Goal: Obtain resource: Download file/media

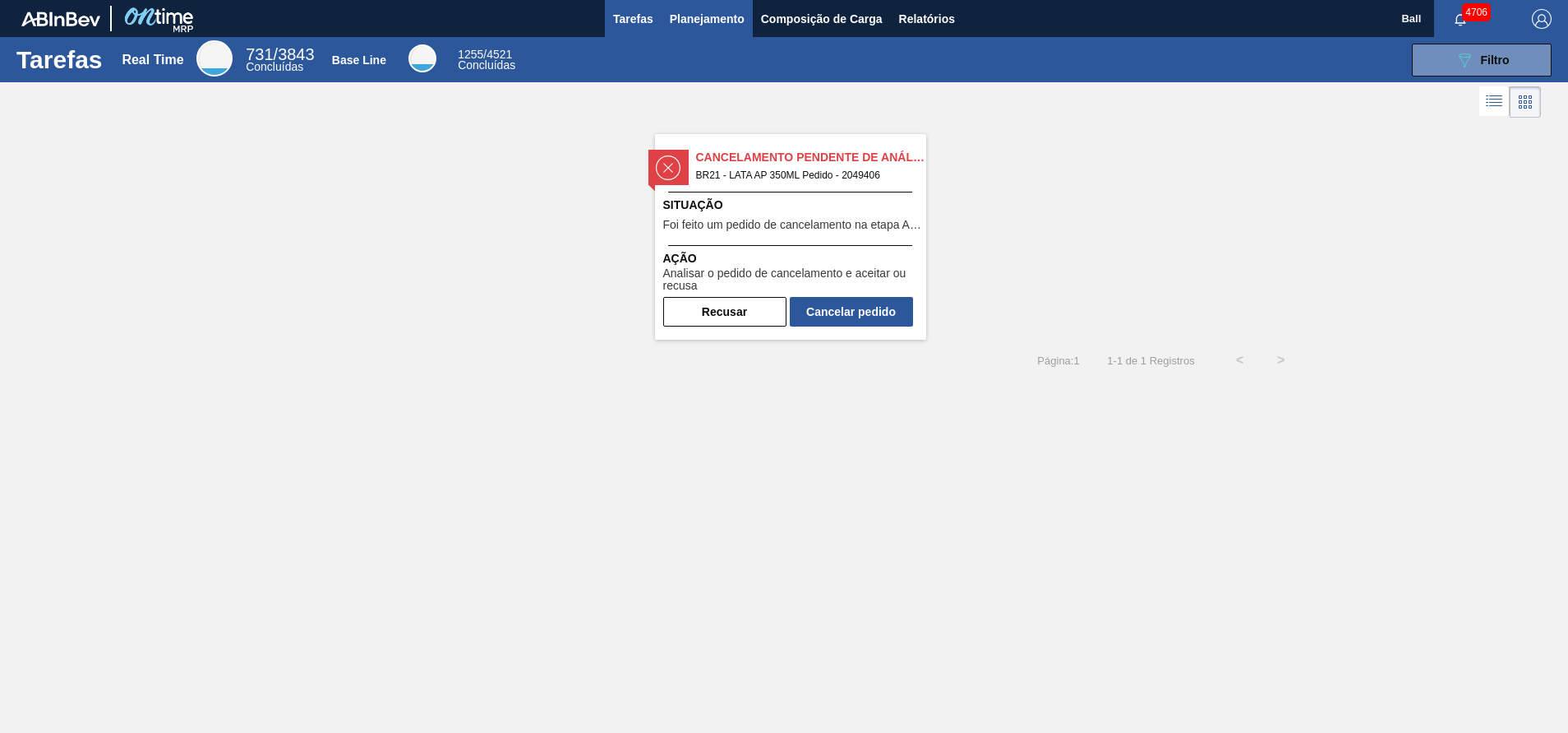
click at [717, 14] on span "Planejamento" at bounding box center [707, 19] width 75 height 20
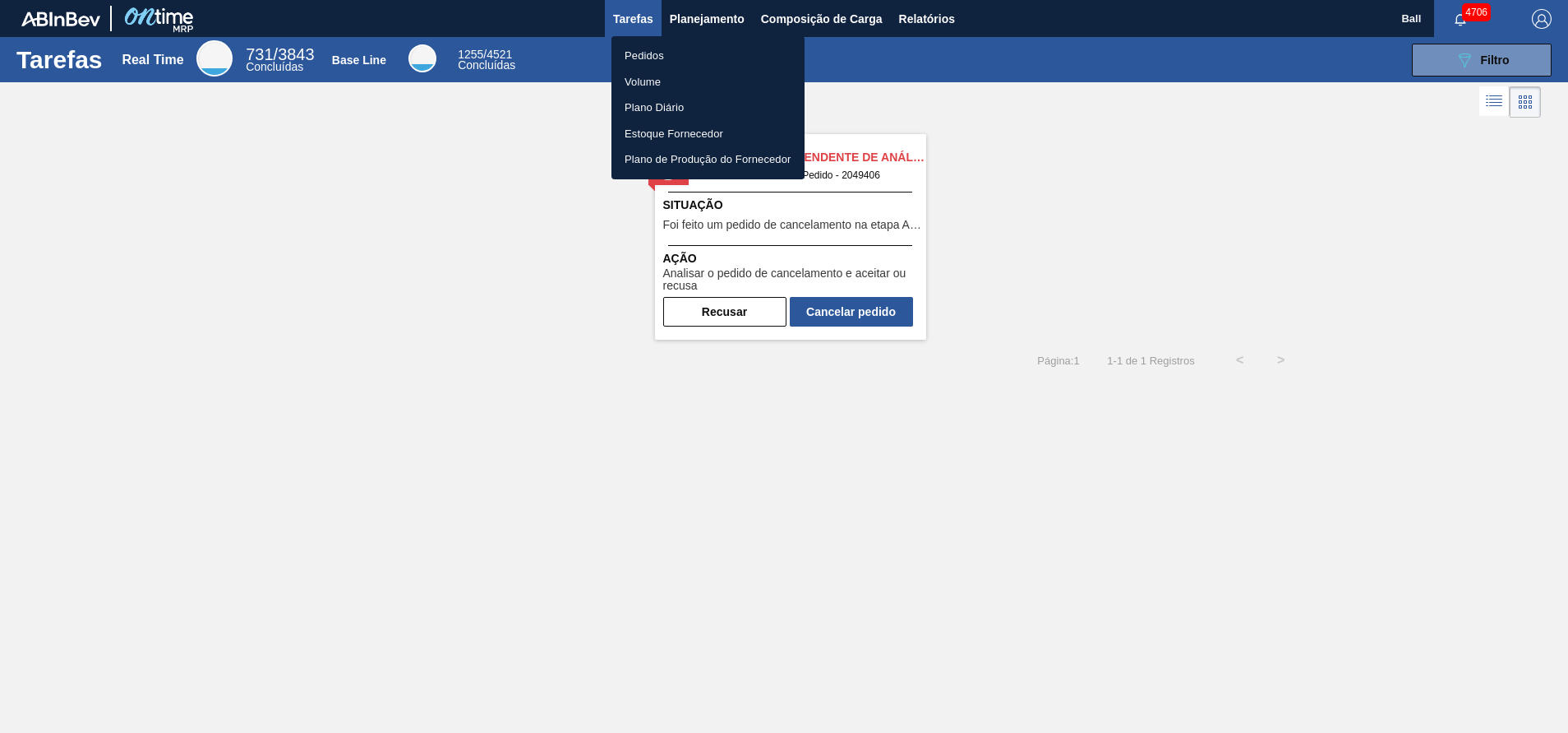
click at [681, 49] on li "Pedidos" at bounding box center [708, 56] width 193 height 27
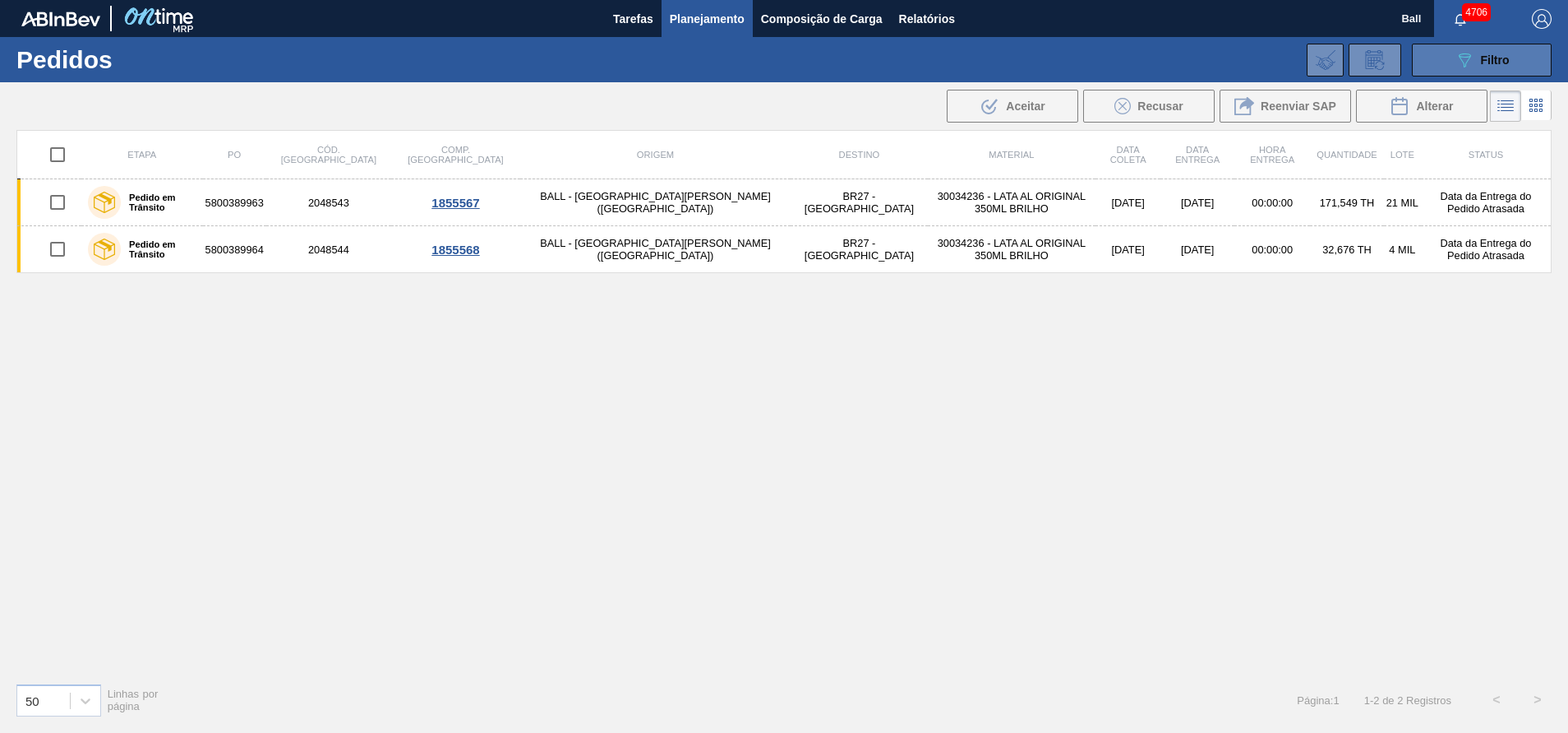
click at [1429, 54] on button "089F7B8B-B2A5-4AFE-B5C0-19BA573D28AC Filtro" at bounding box center [1481, 60] width 140 height 33
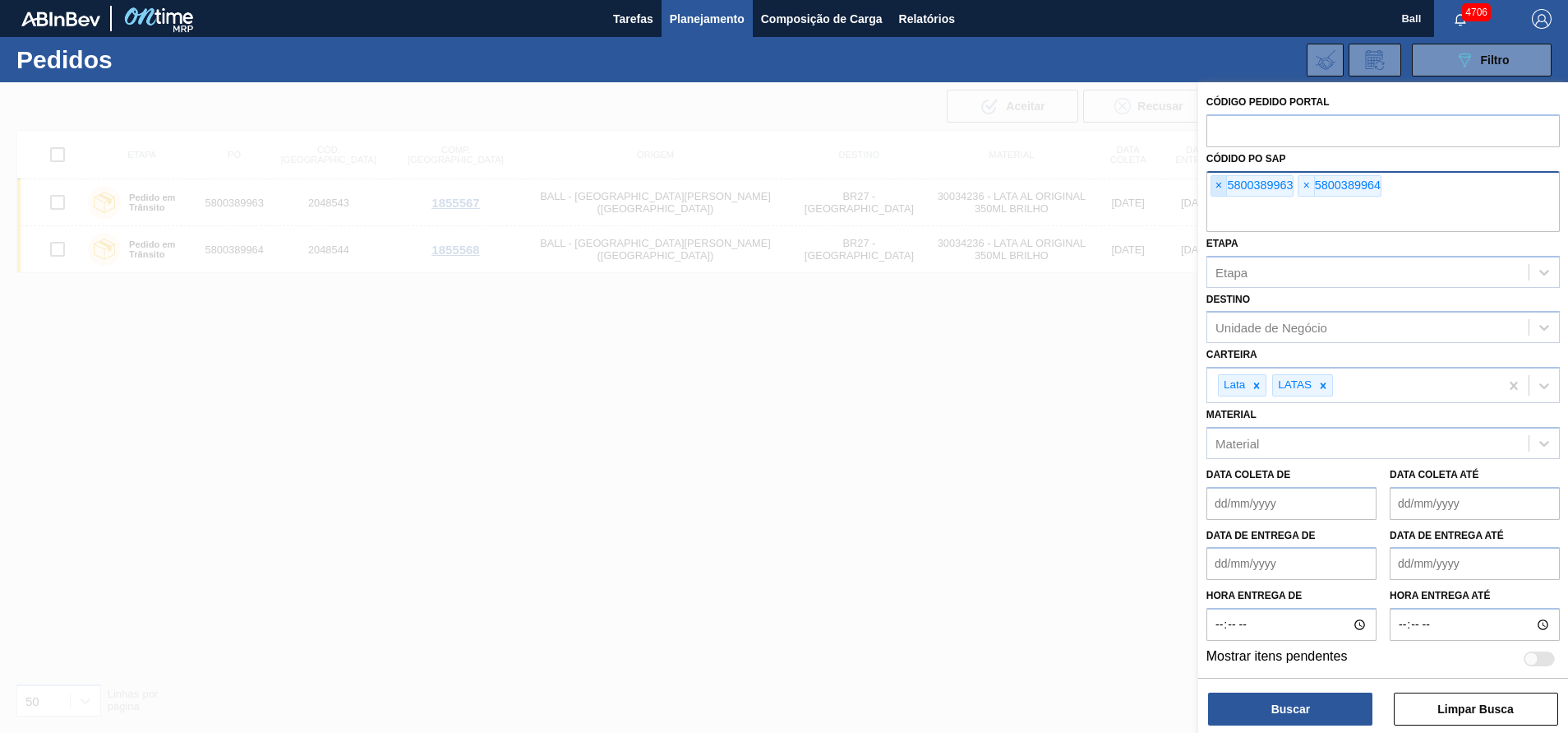
click at [1218, 182] on span "×" at bounding box center [1219, 185] width 15 height 20
click at [1219, 182] on span "×" at bounding box center [1219, 185] width 15 height 20
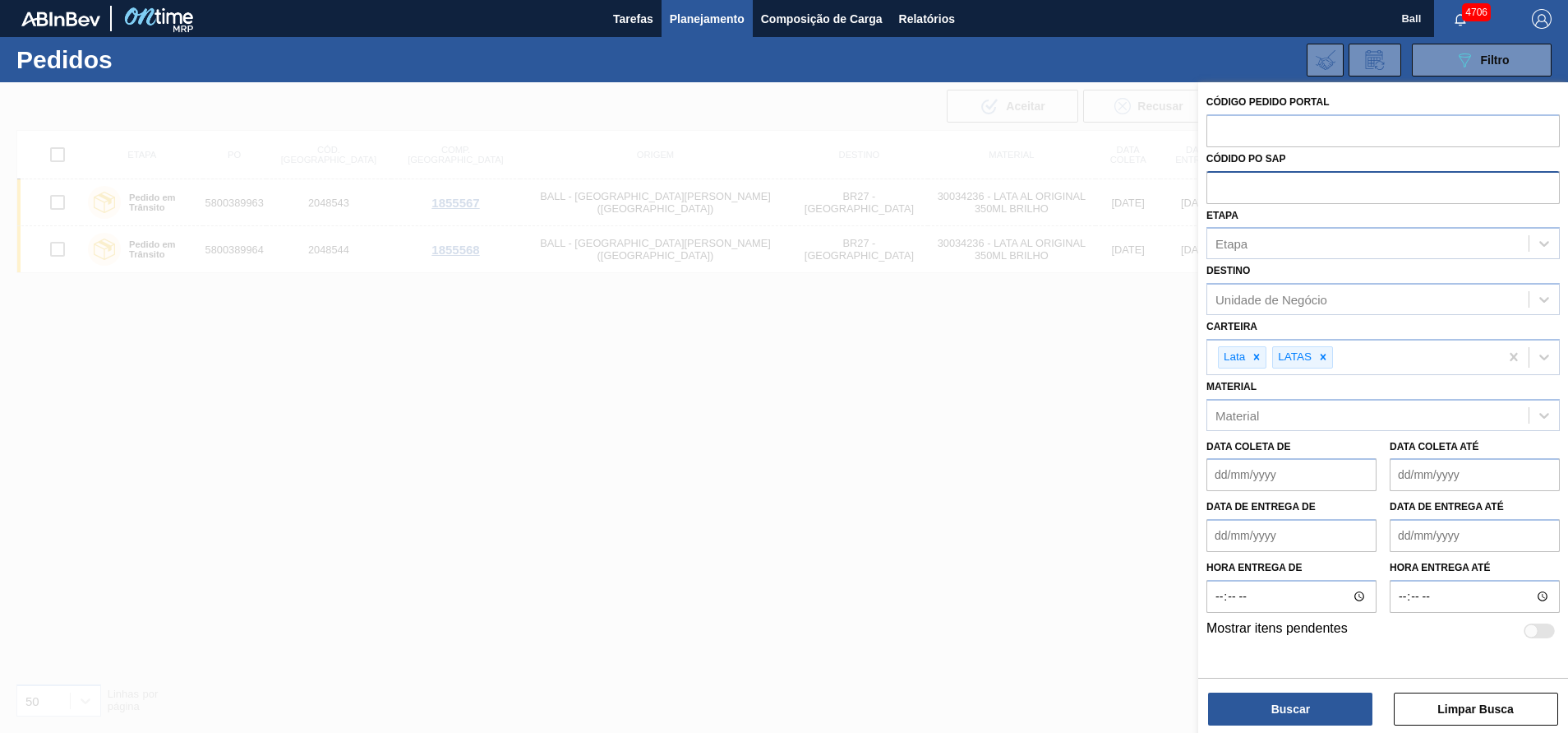
paste input "5800391573"
type input "5800391573"
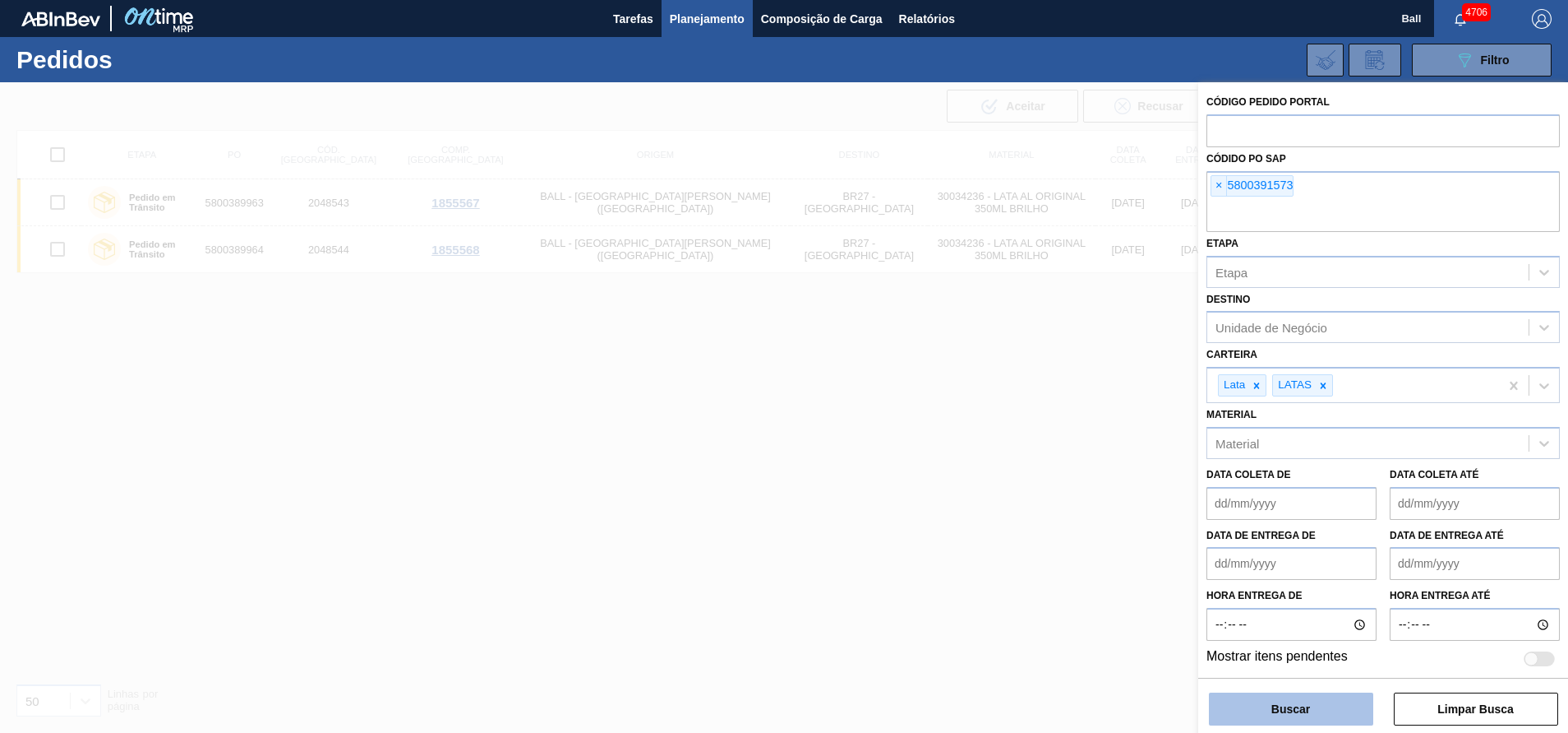
click at [1270, 705] on button "Buscar" at bounding box center [1292, 709] width 165 height 33
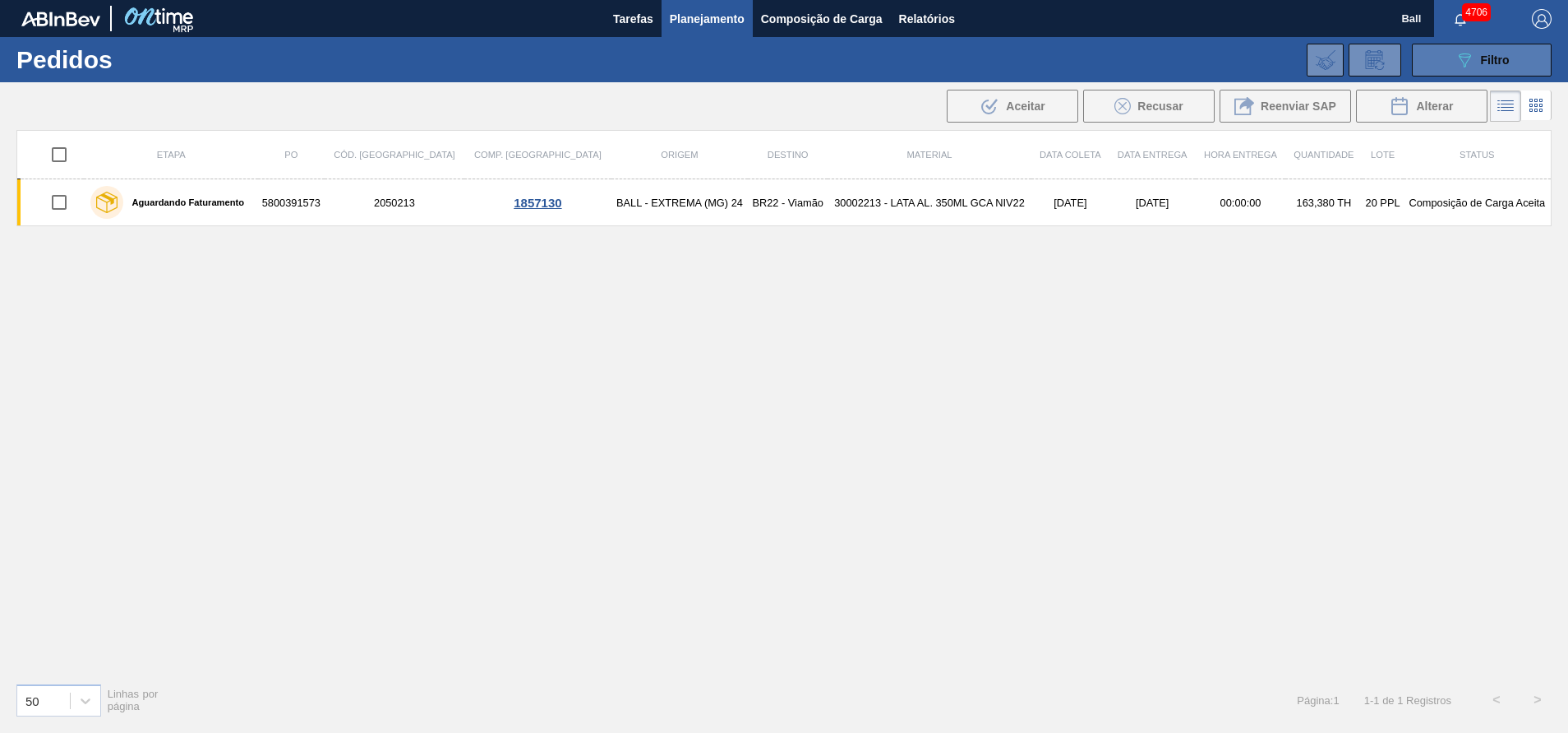
click at [1452, 60] on button "089F7B8B-B2A5-4AFE-B5C0-19BA573D28AC Filtro" at bounding box center [1481, 60] width 140 height 33
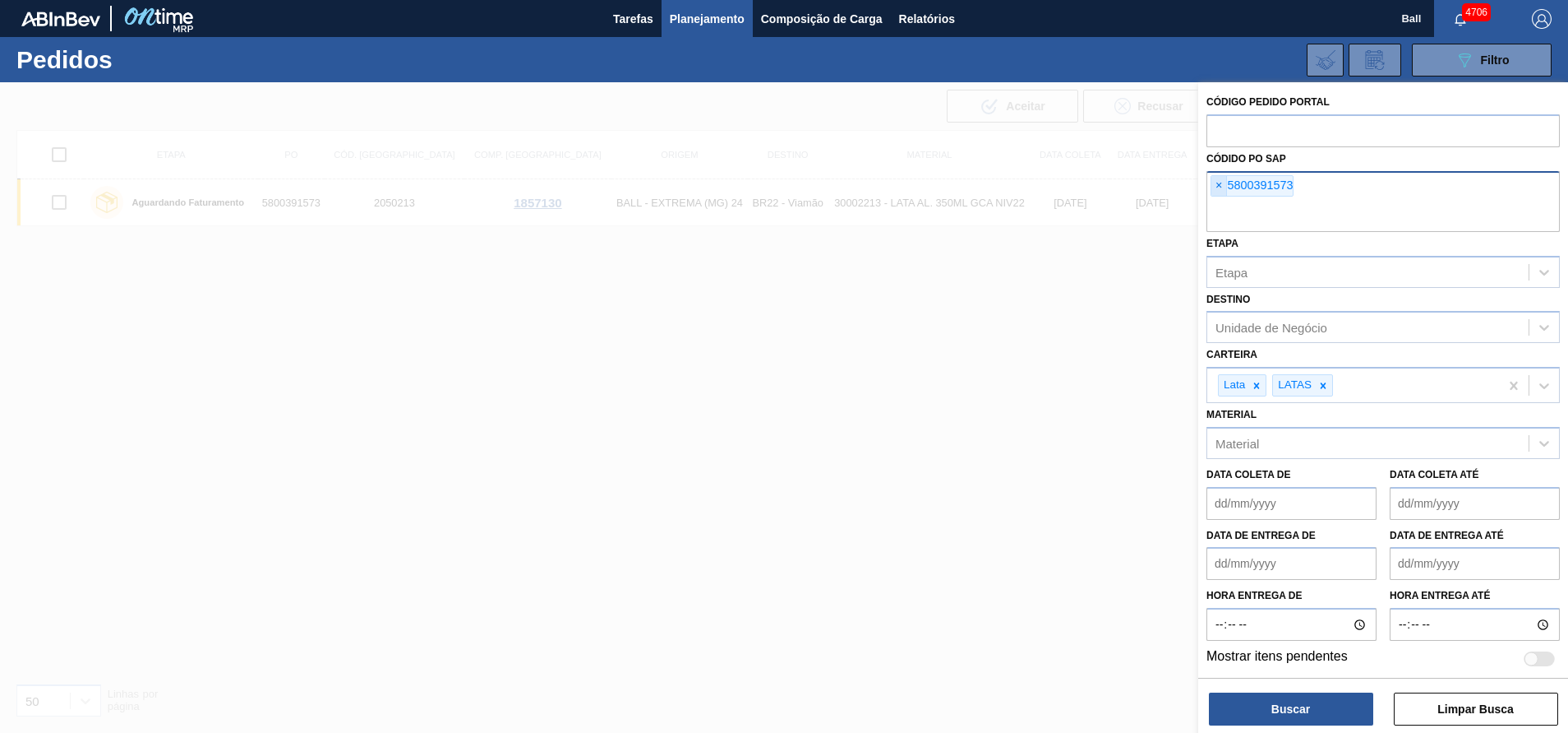
click at [1226, 181] on span "×" at bounding box center [1219, 185] width 15 height 20
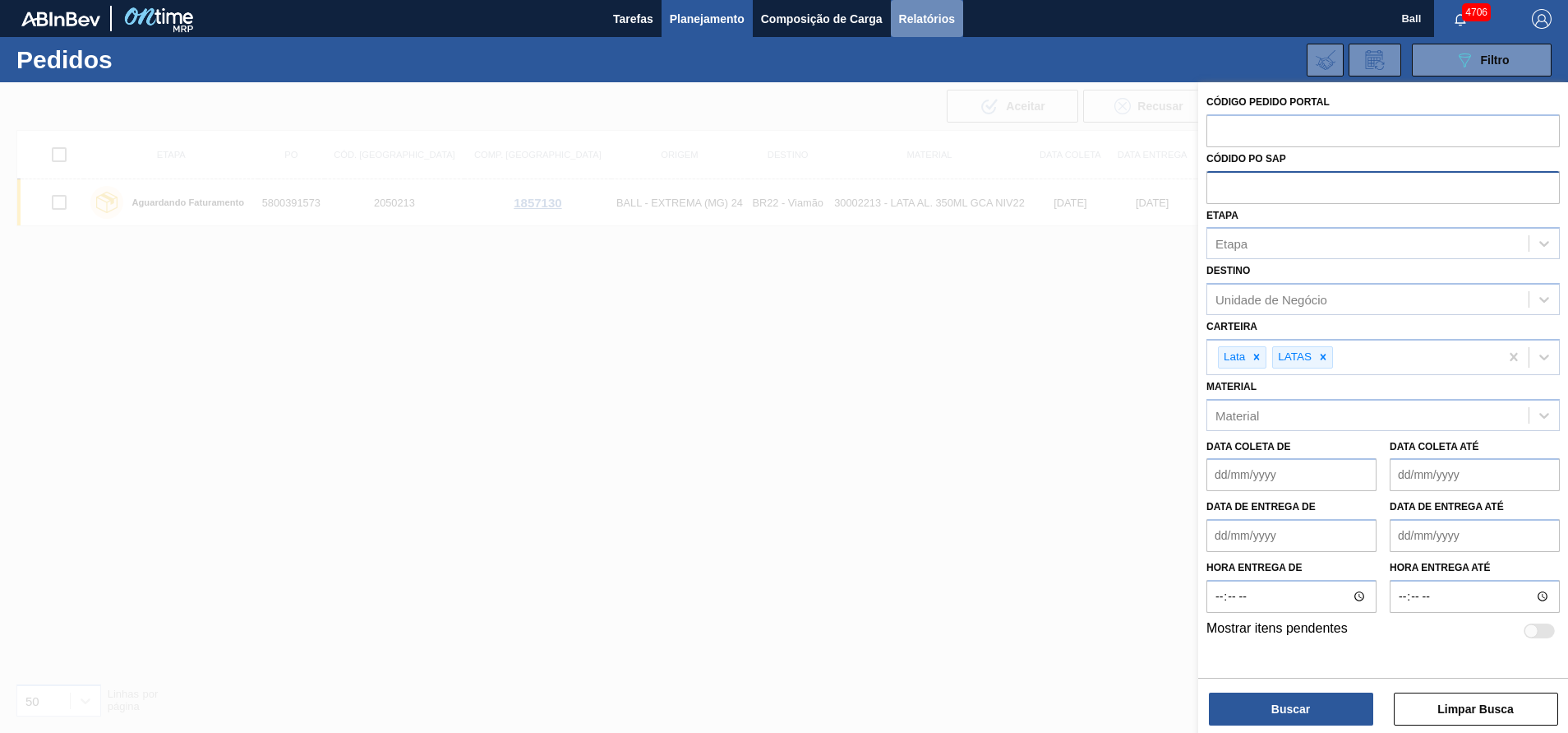
click at [910, 15] on span "Relatórios" at bounding box center [926, 19] width 56 height 20
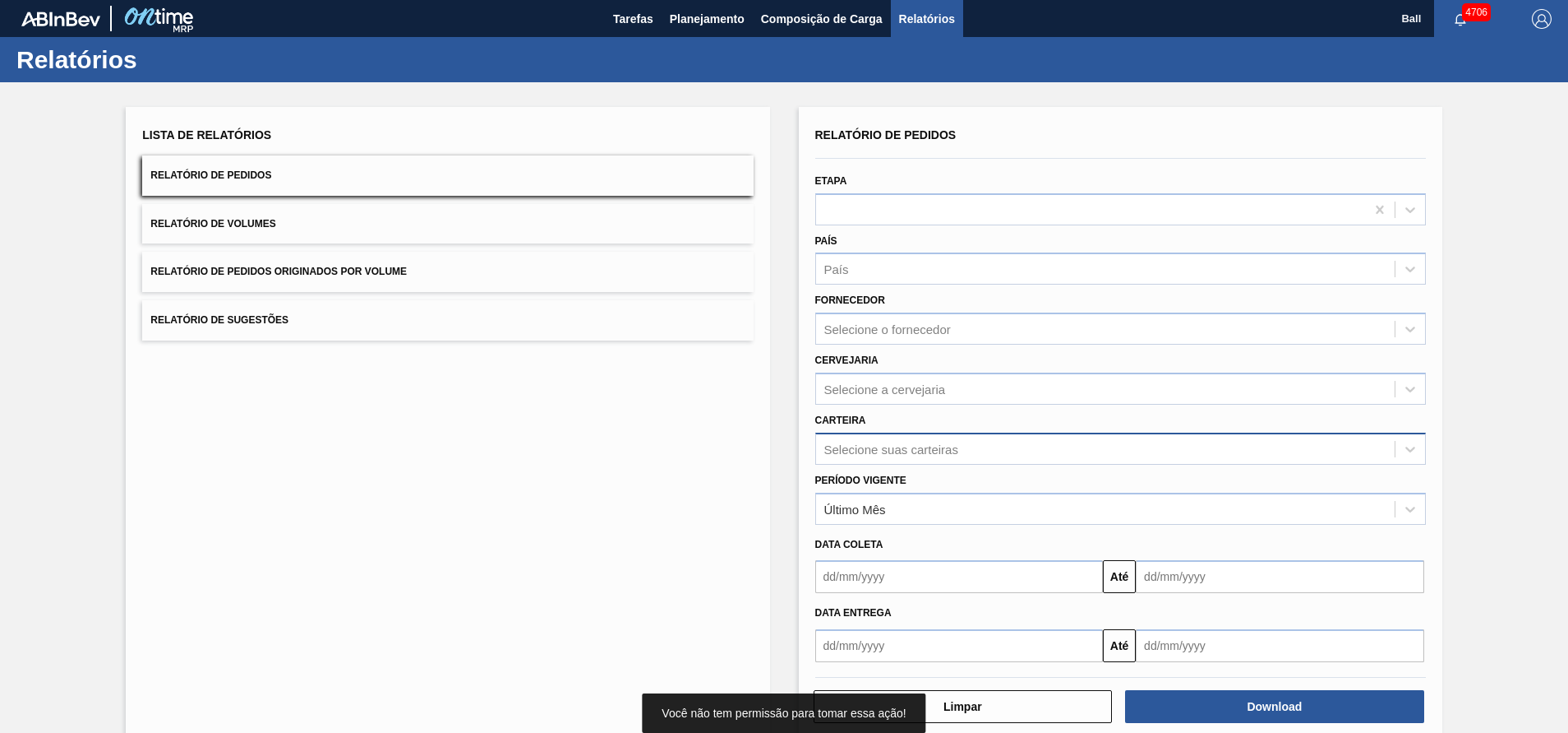
click at [902, 443] on div "Selecione suas carteiras" at bounding box center [891, 449] width 134 height 14
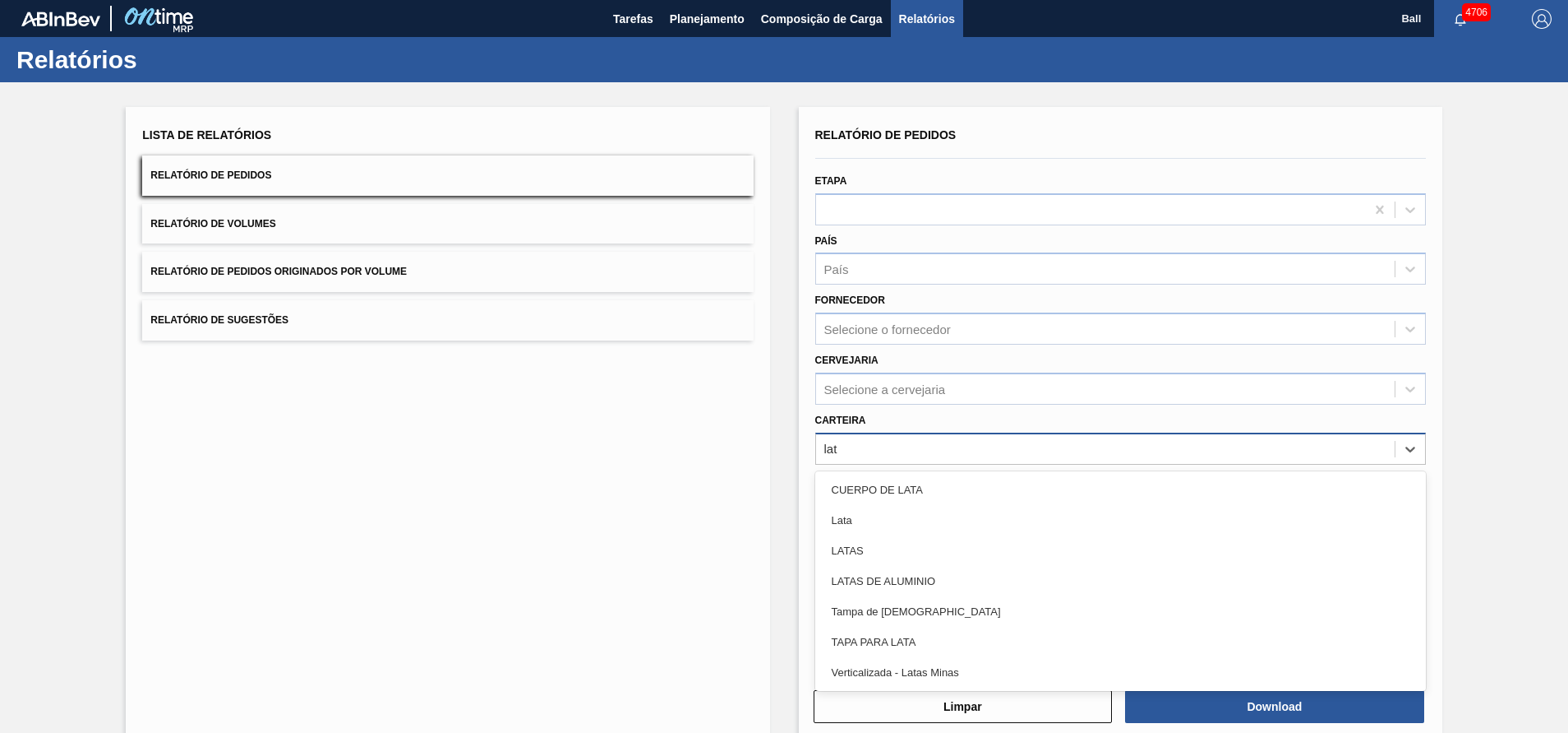
type input "lata"
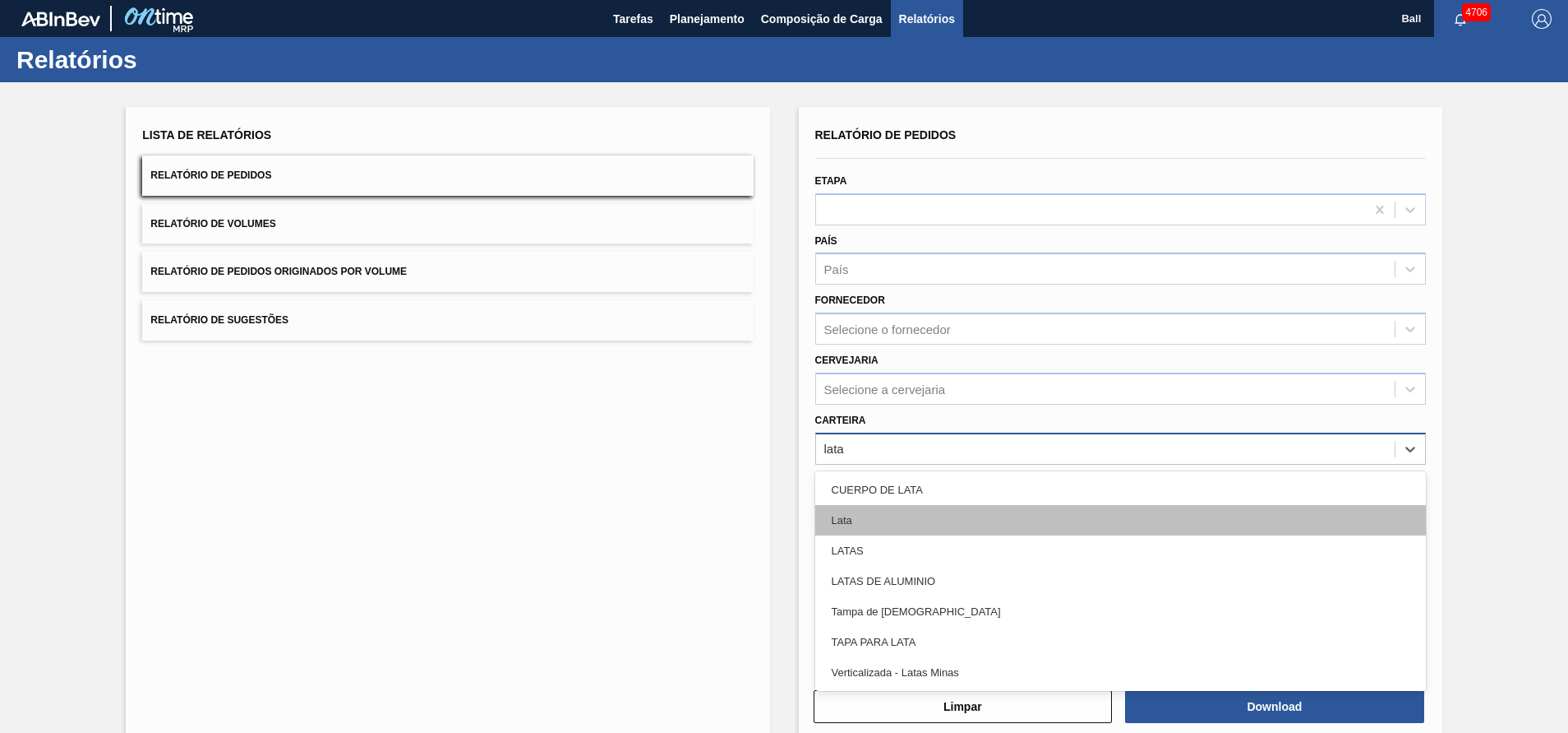
click at [865, 520] on div "Lata" at bounding box center [1121, 519] width 611 height 30
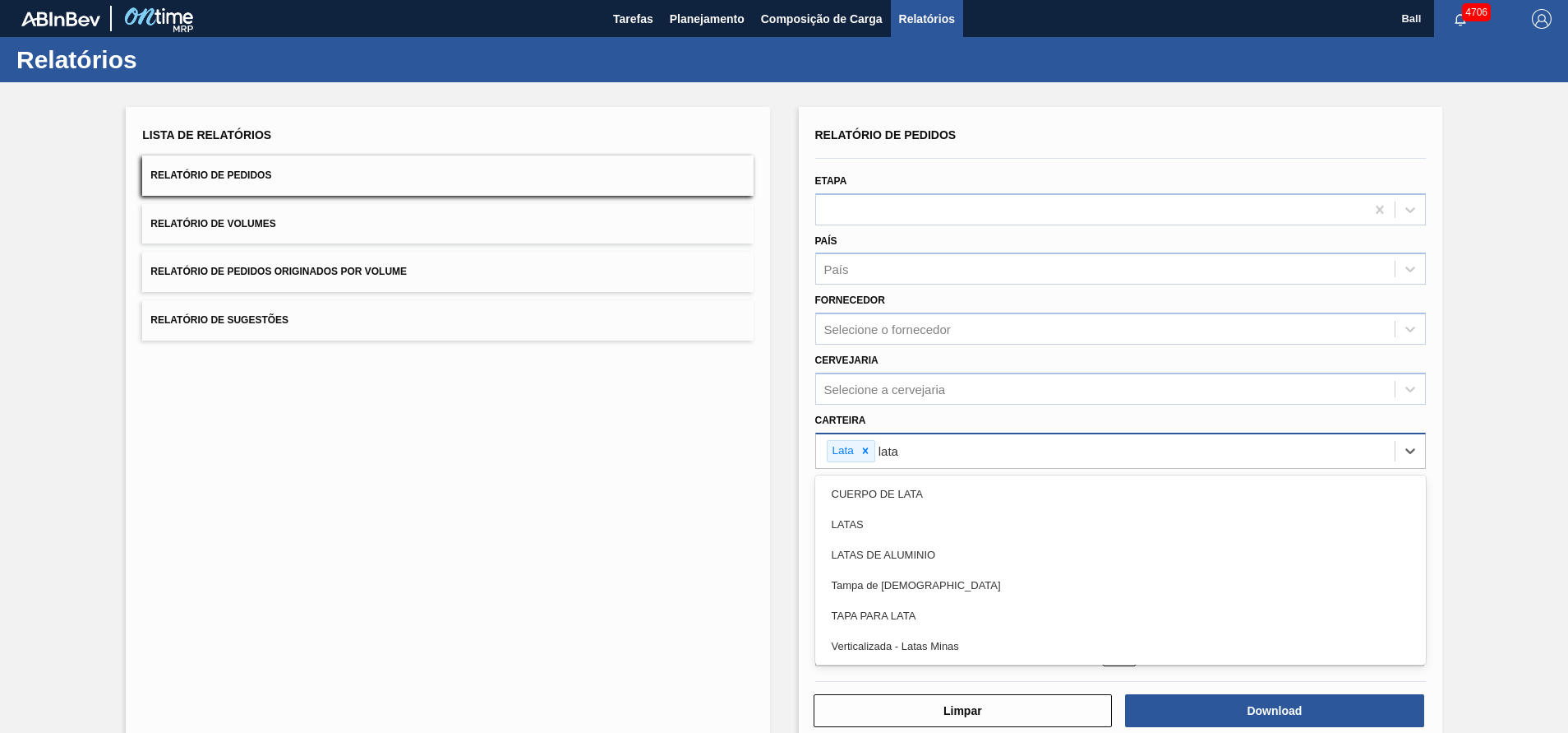
type input "latas"
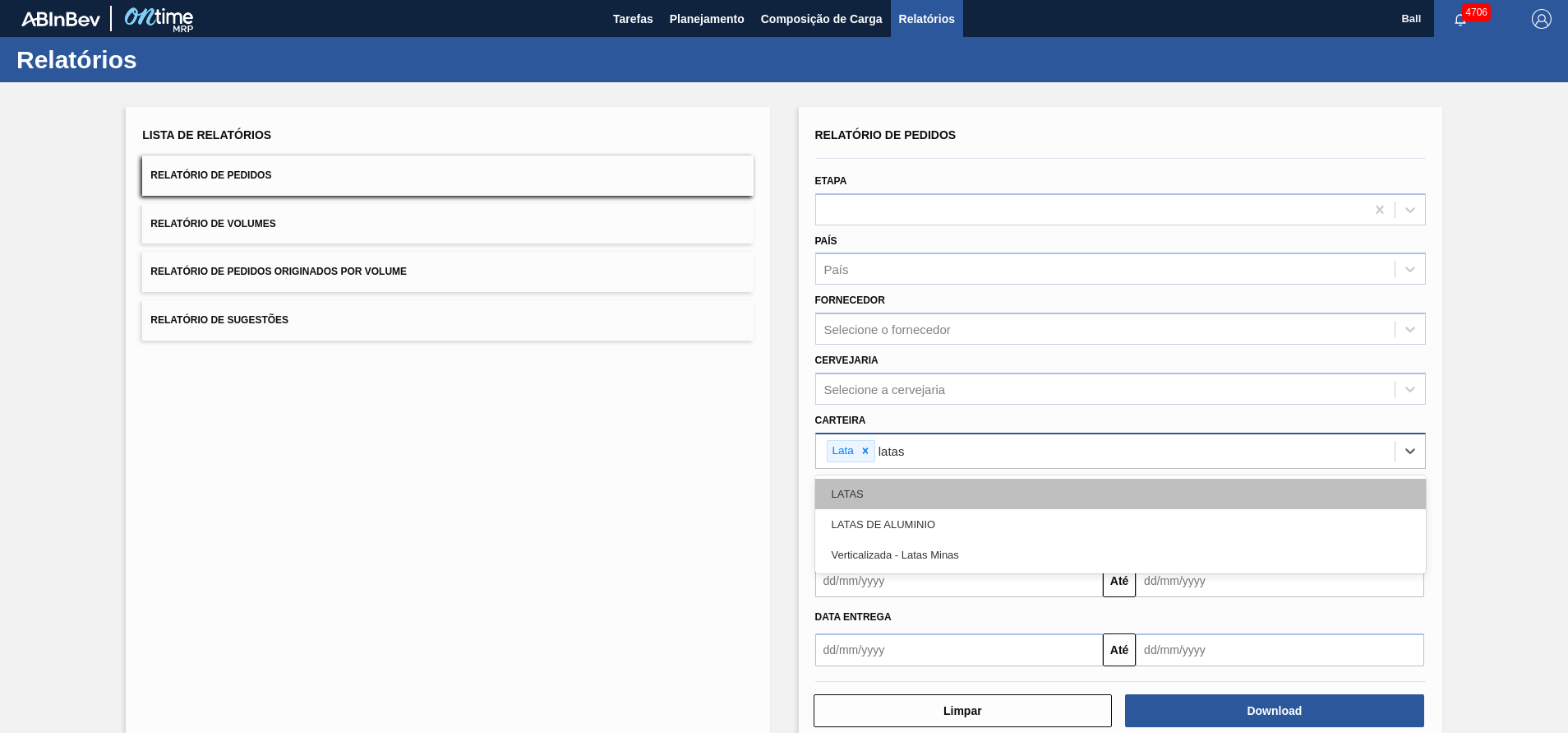
click at [865, 483] on div "LATAS" at bounding box center [1121, 494] width 611 height 30
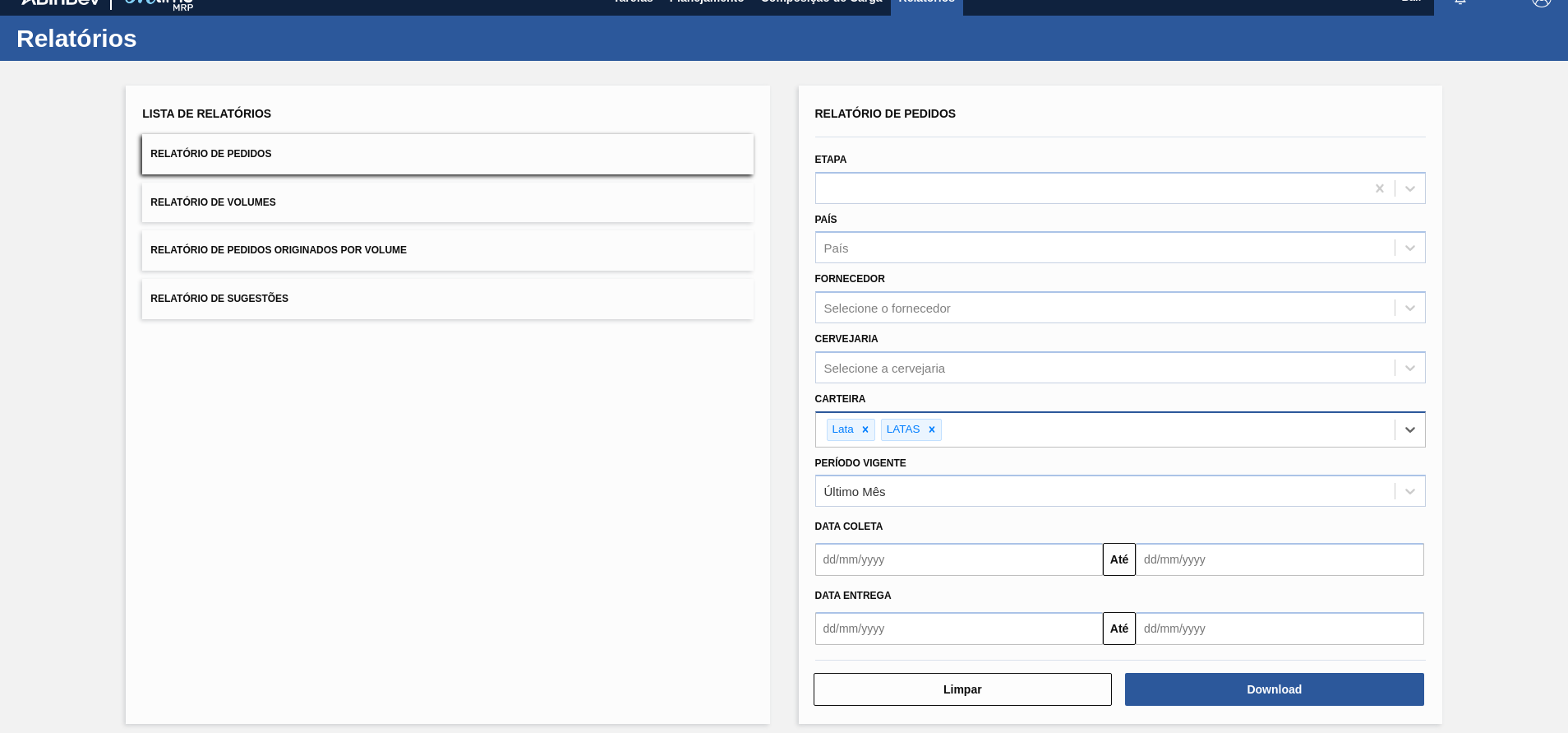
scroll to position [33, 0]
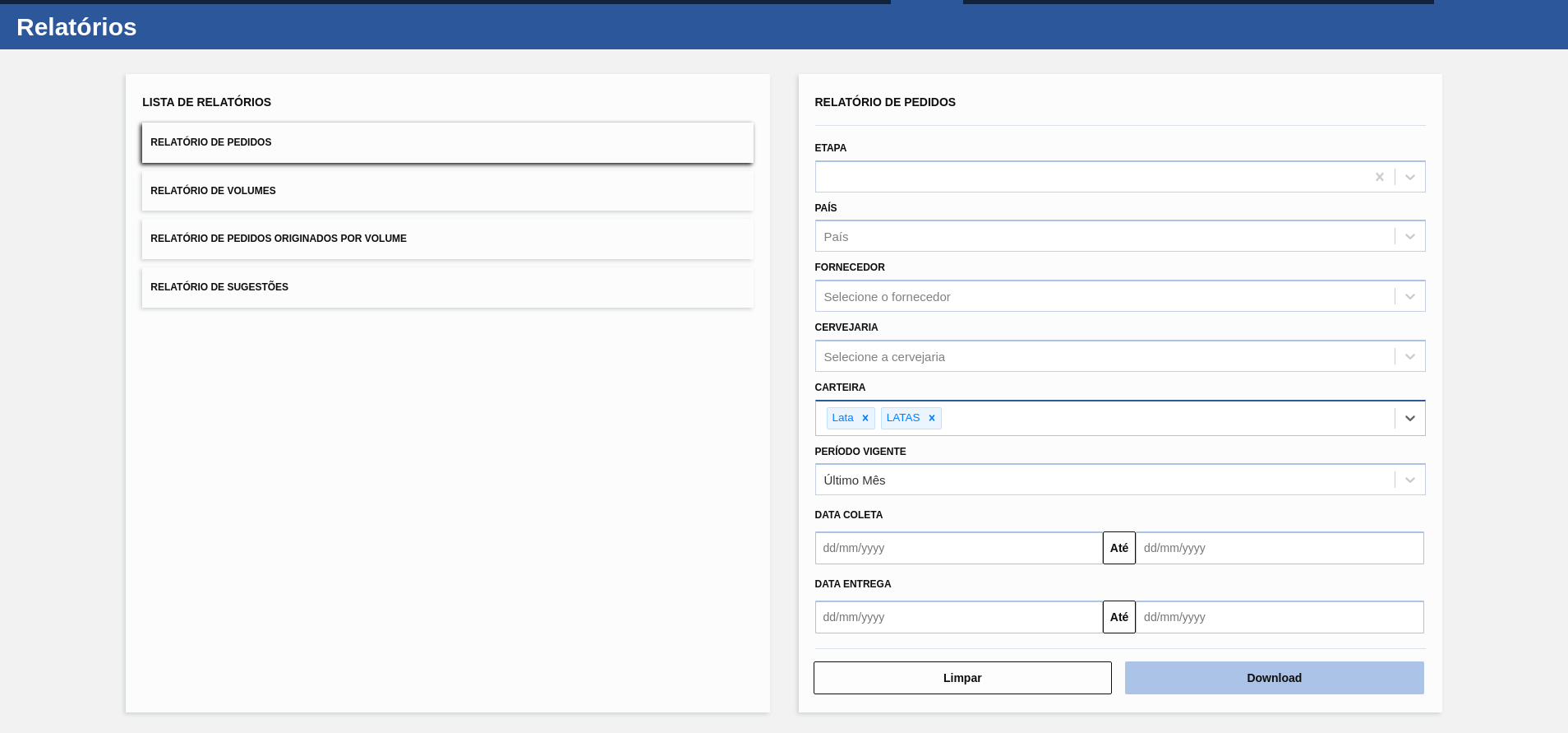
click at [1245, 667] on button "Download" at bounding box center [1275, 677] width 299 height 33
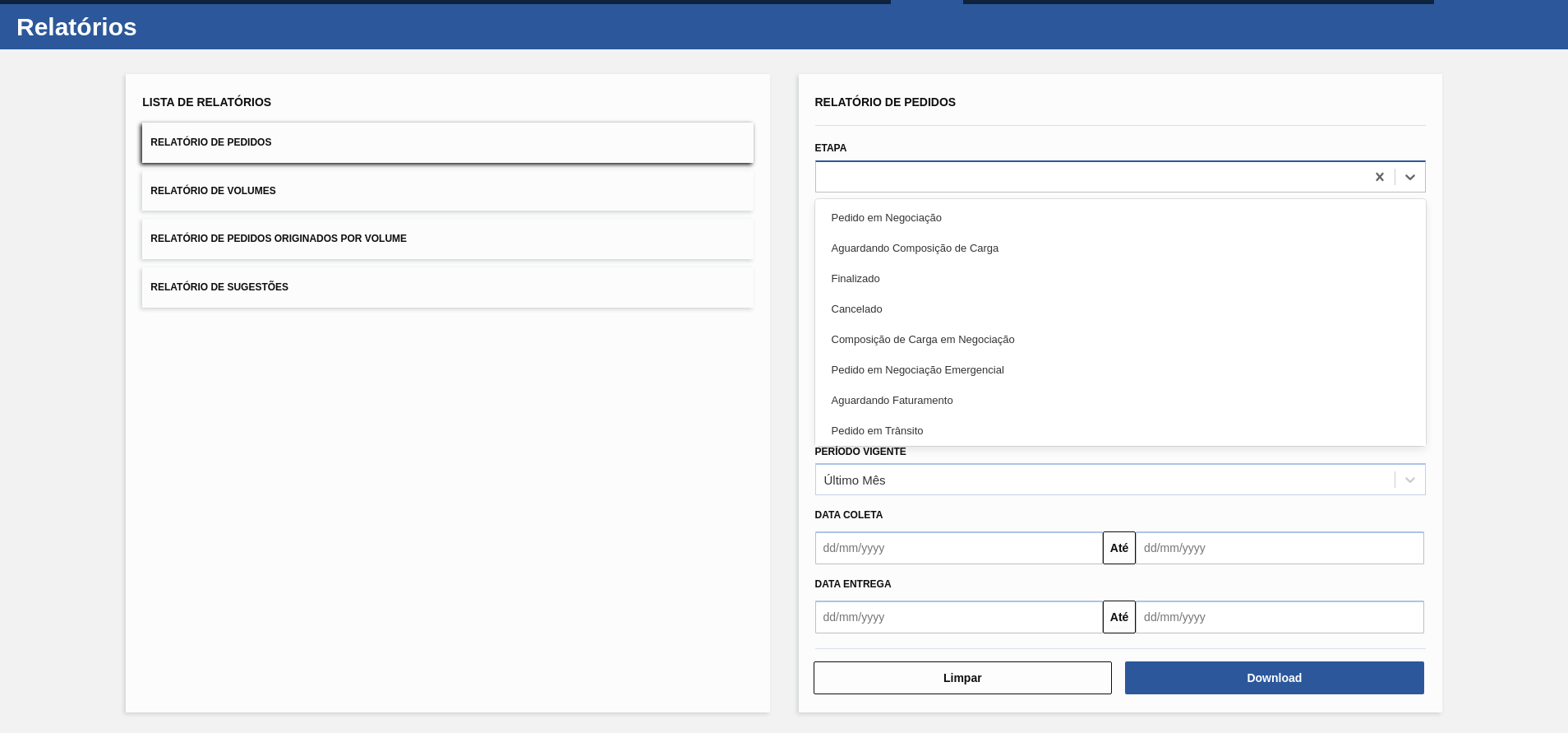
click at [888, 185] on div at bounding box center [1091, 177] width 549 height 24
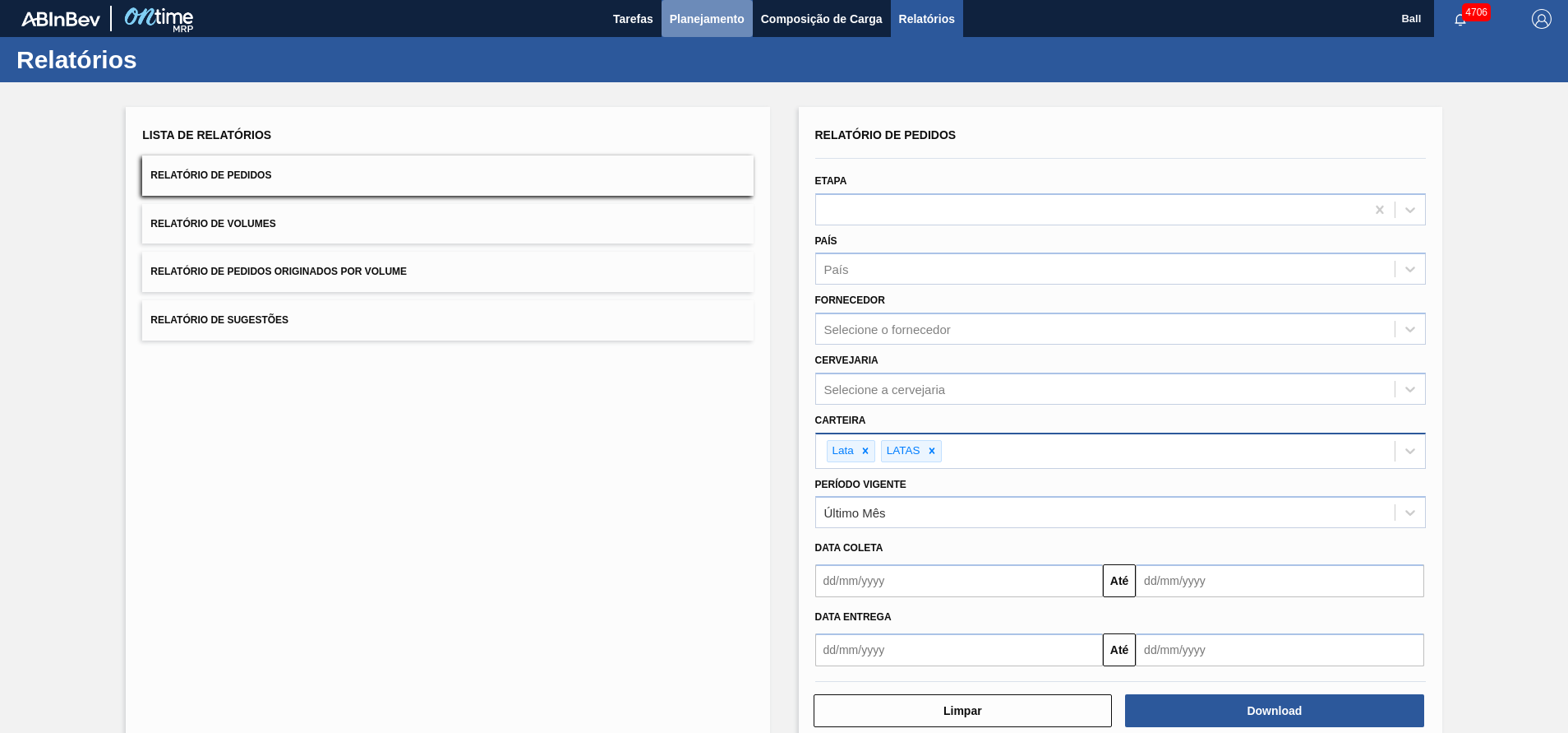
click at [704, 13] on span "Planejamento" at bounding box center [707, 19] width 75 height 20
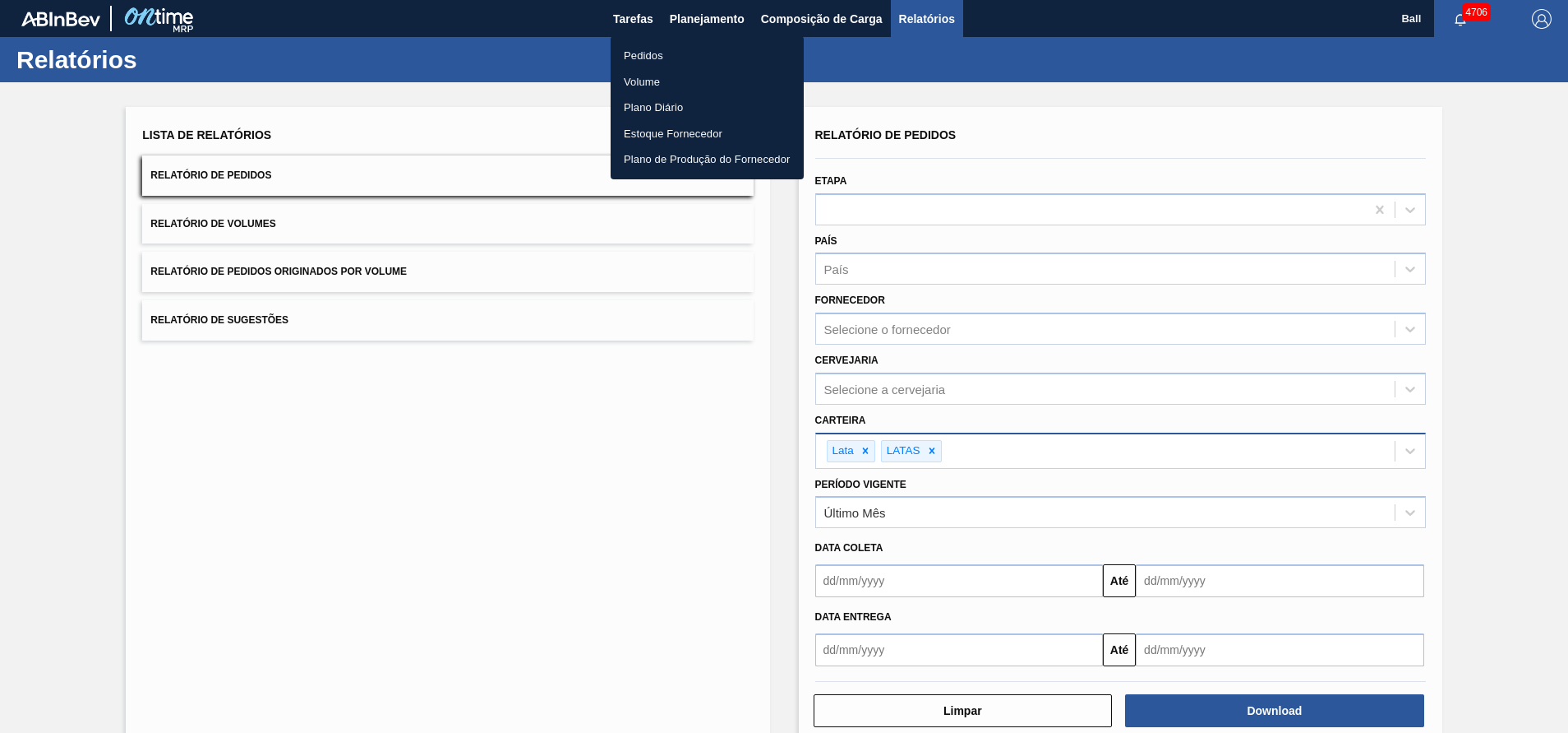
click at [684, 51] on li "Pedidos" at bounding box center [707, 56] width 193 height 27
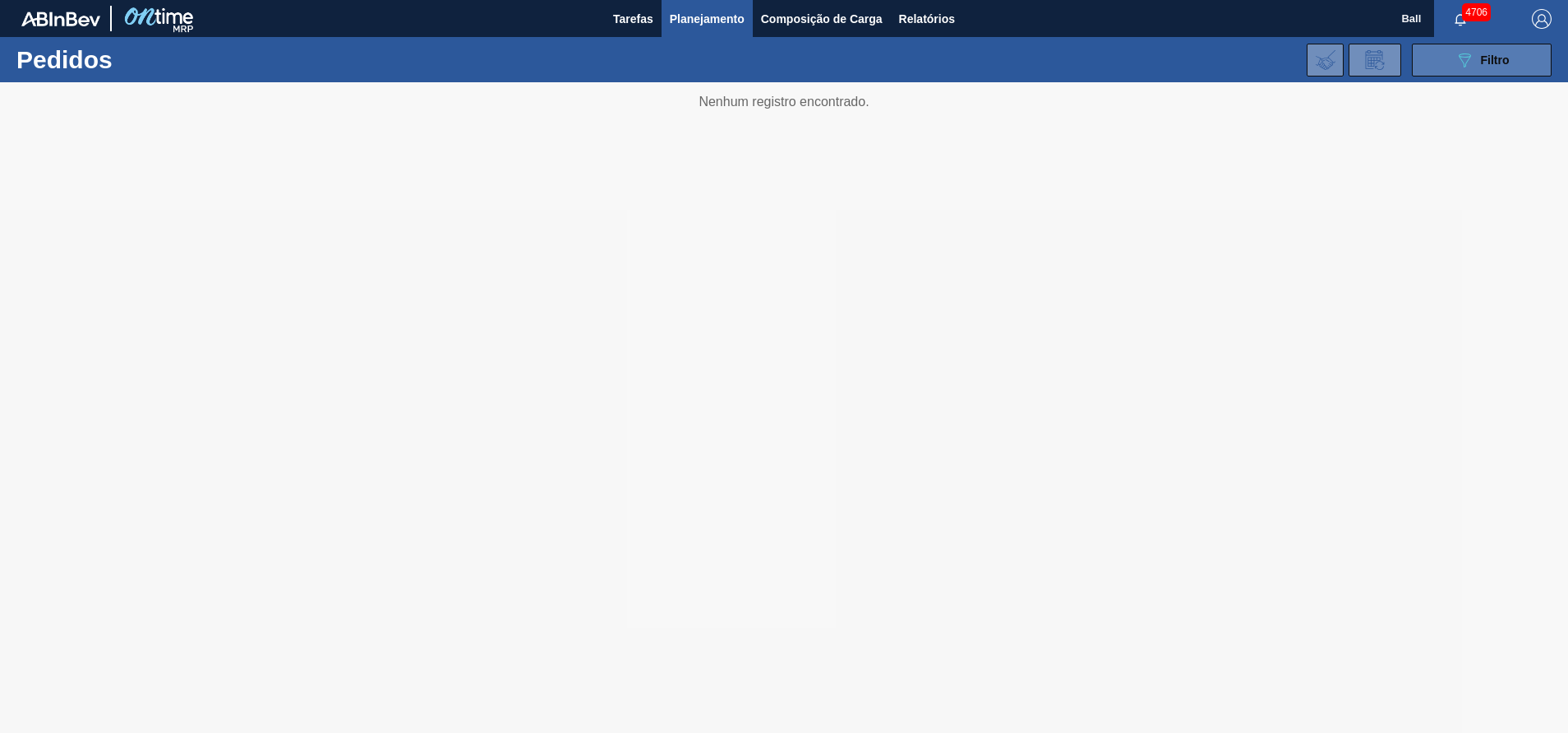
click at [1488, 59] on span "Filtro" at bounding box center [1496, 59] width 29 height 13
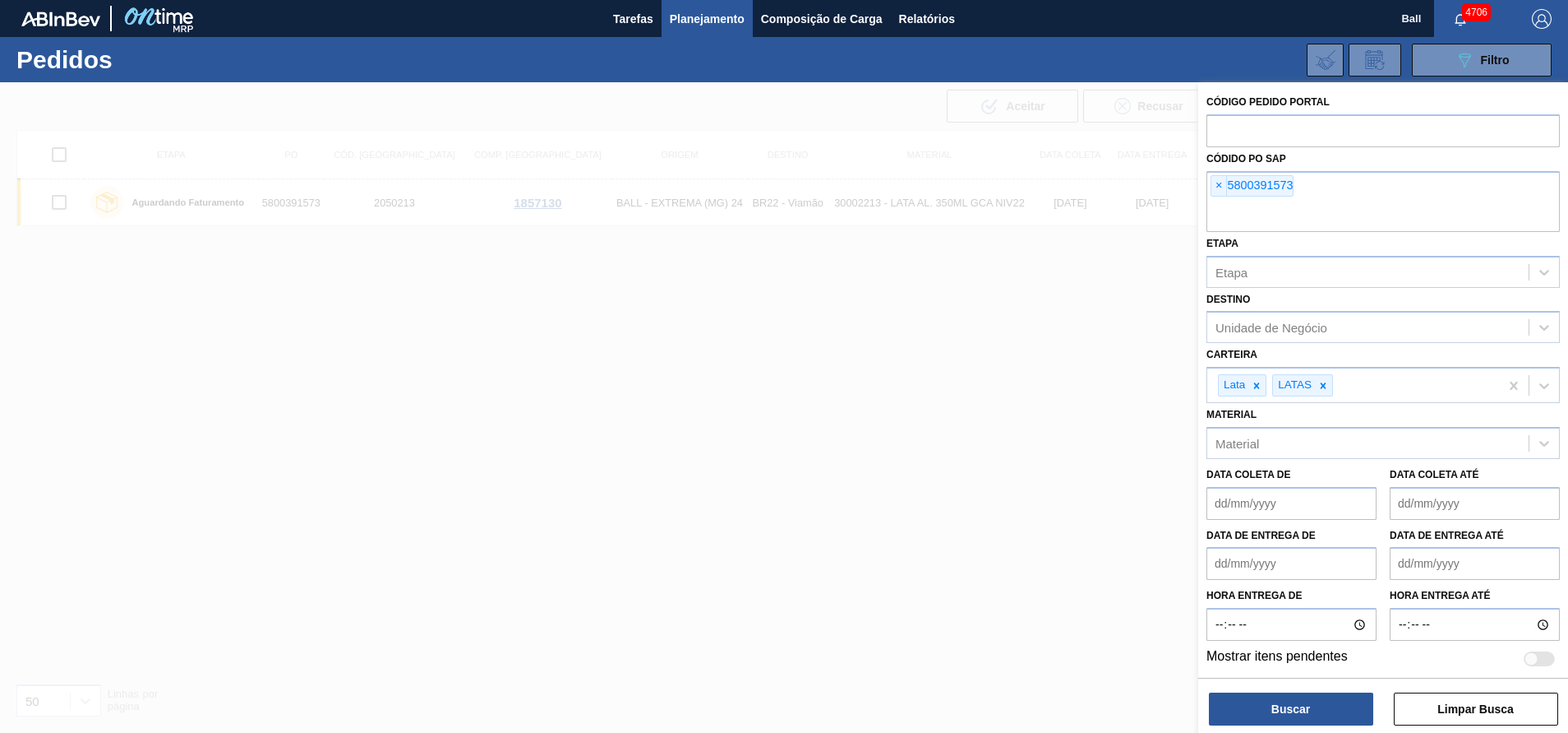
click at [1222, 190] on span "×" at bounding box center [1219, 185] width 15 height 20
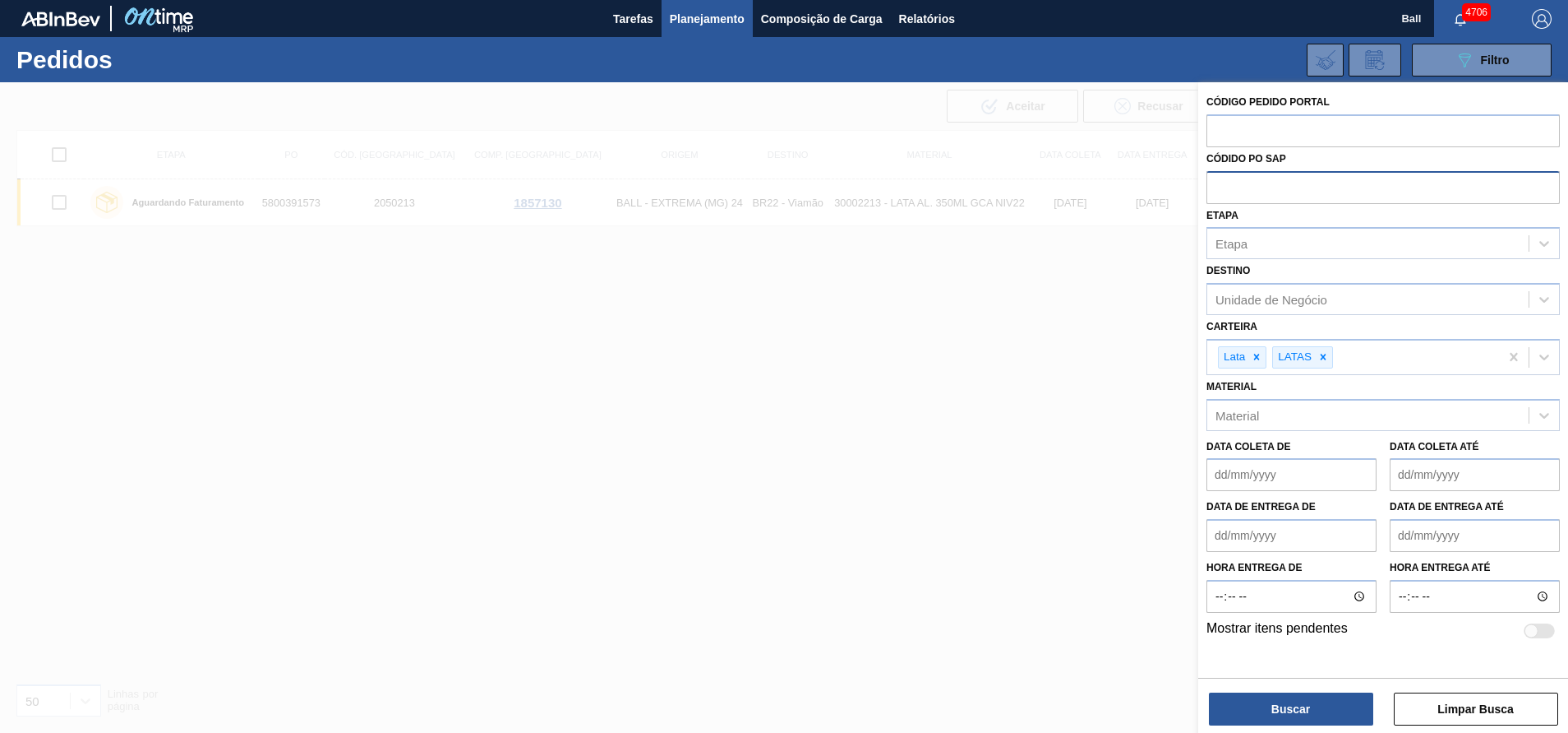
paste input "text"
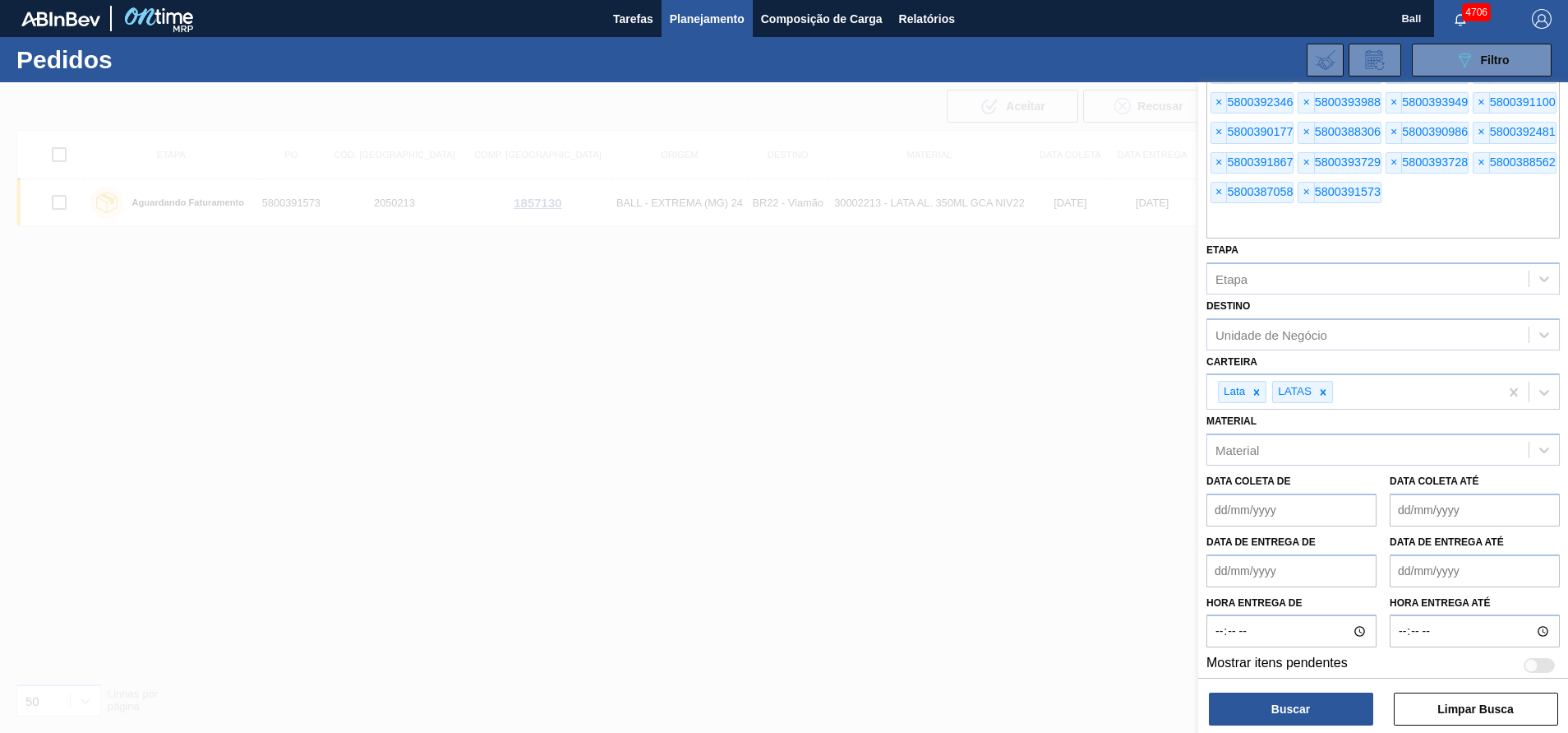
scroll to position [419, 0]
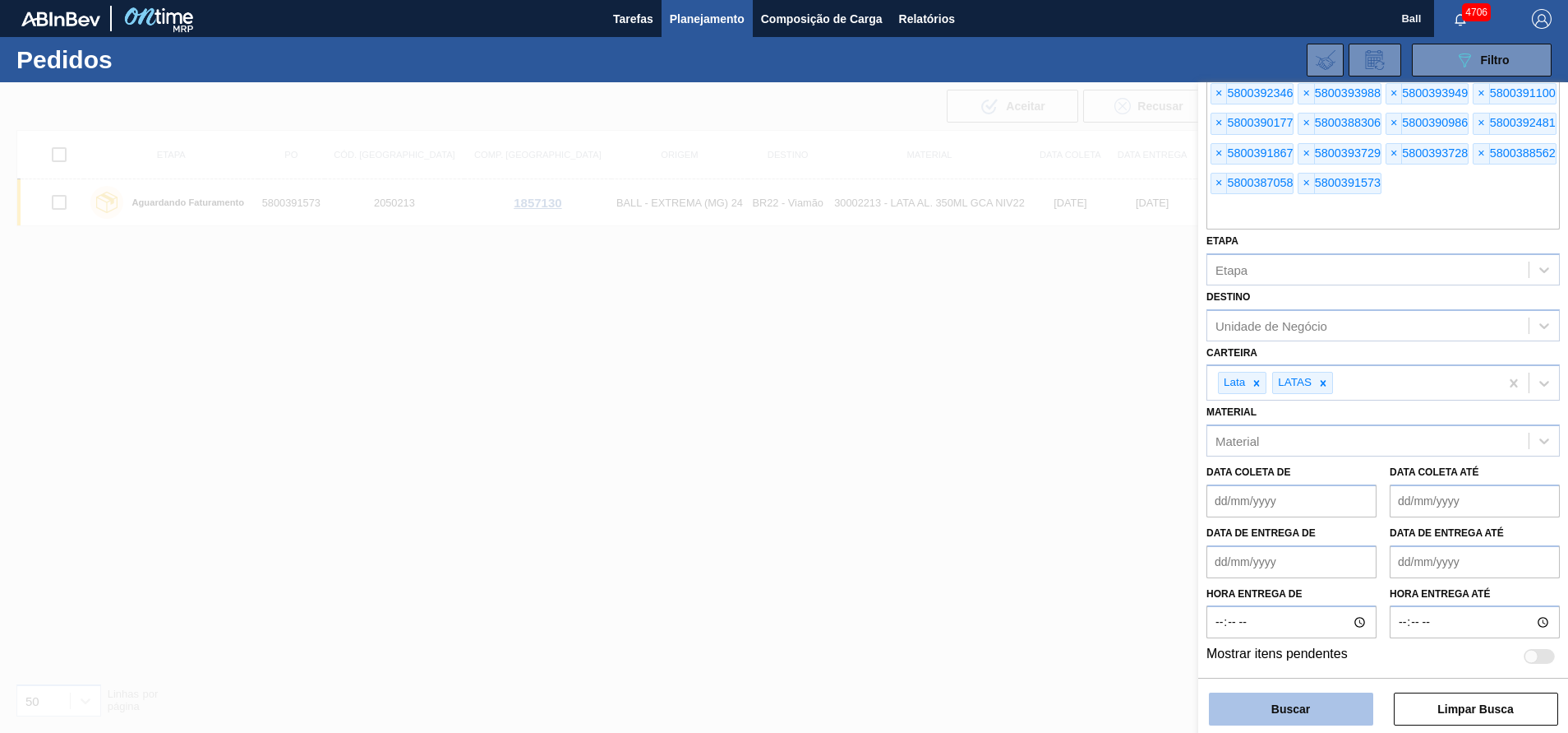
click at [1265, 711] on button "Buscar" at bounding box center [1292, 709] width 165 height 33
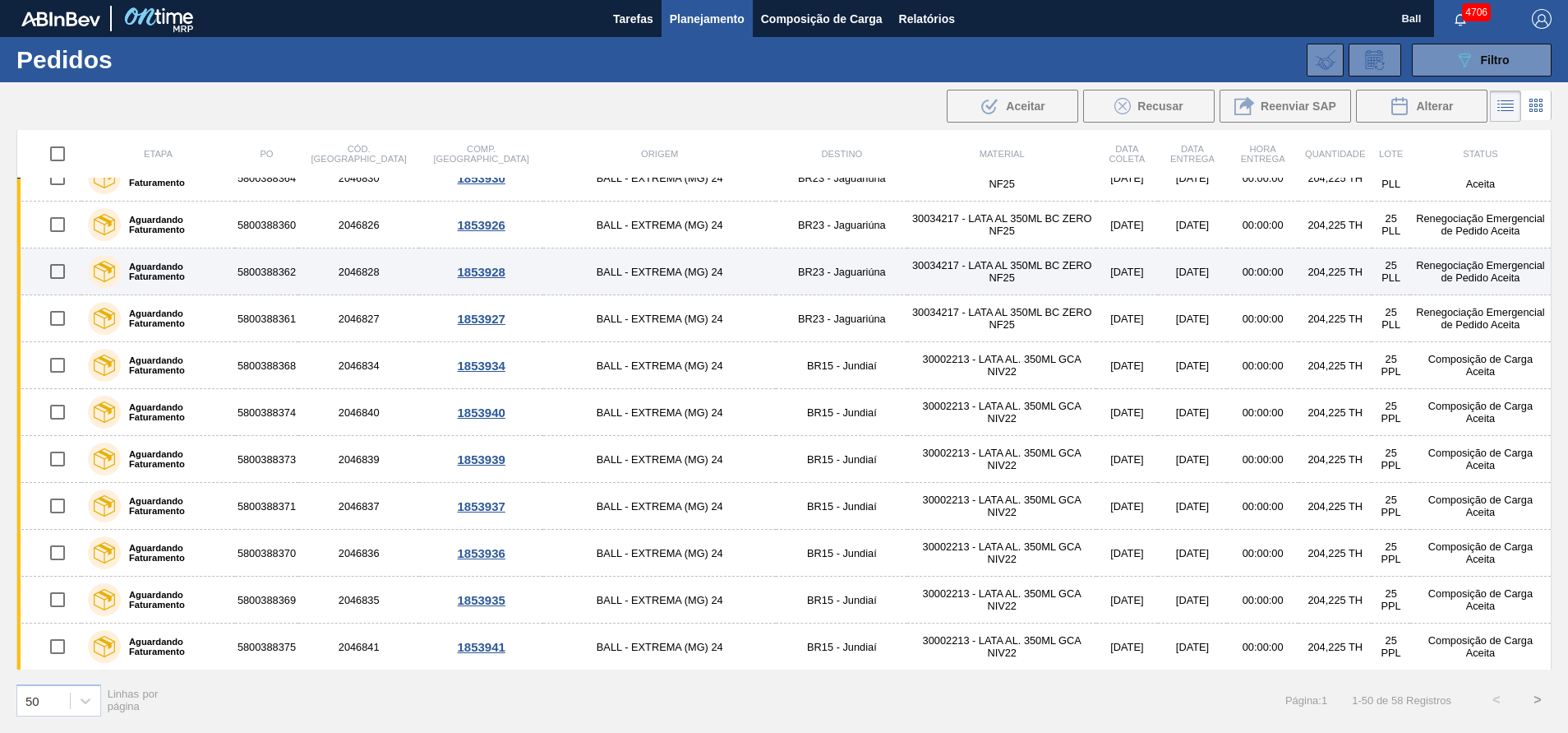
scroll to position [124, 0]
